Goal: Information Seeking & Learning: Learn about a topic

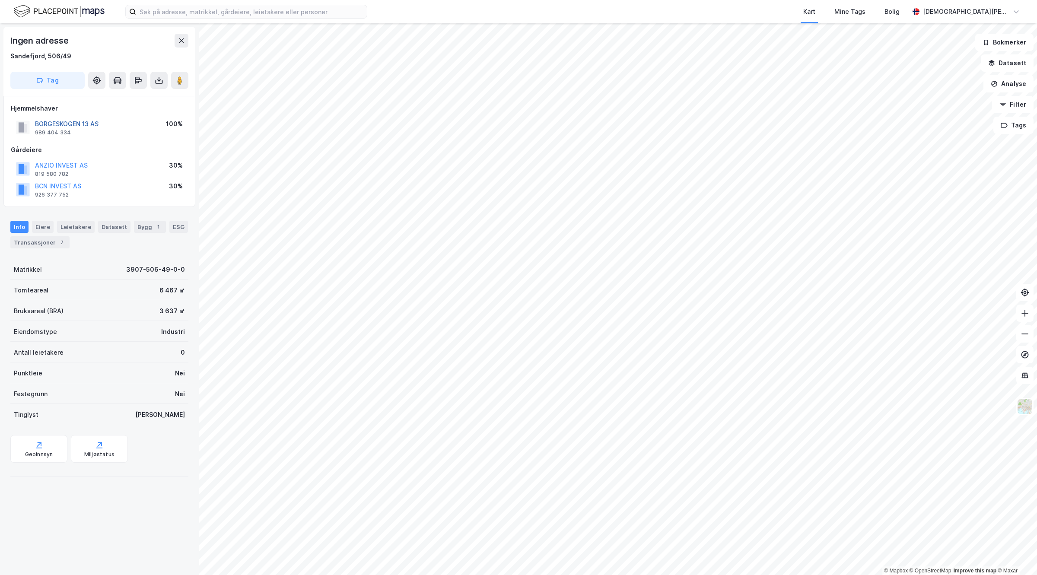
click at [0, 0] on button "BORGESKOGEN 13 AS" at bounding box center [0, 0] width 0 height 0
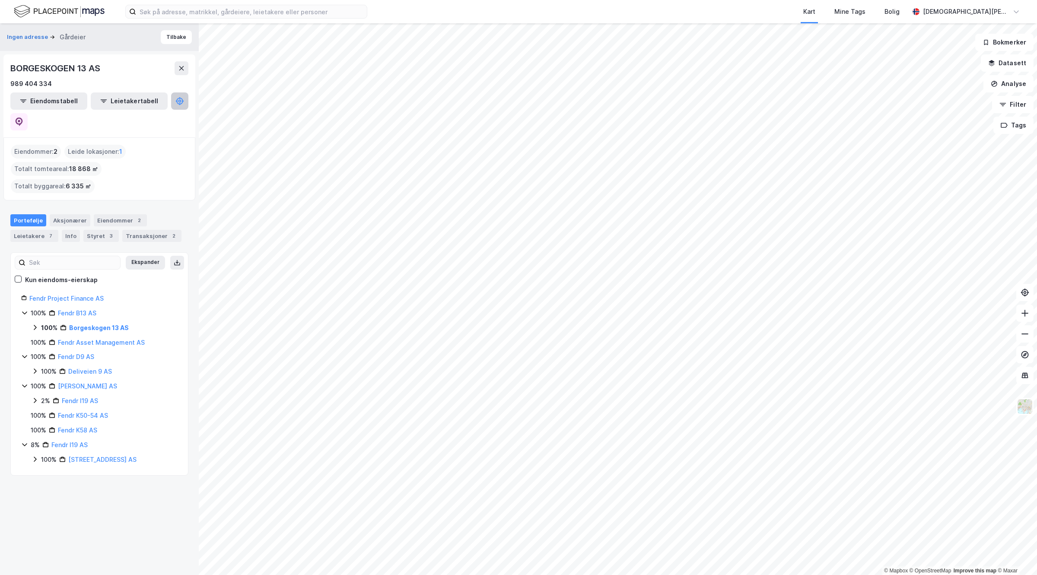
click at [171, 100] on button at bounding box center [179, 101] width 17 height 17
click at [28, 113] on button at bounding box center [18, 121] width 17 height 17
